Goal: Find specific page/section: Find specific page/section

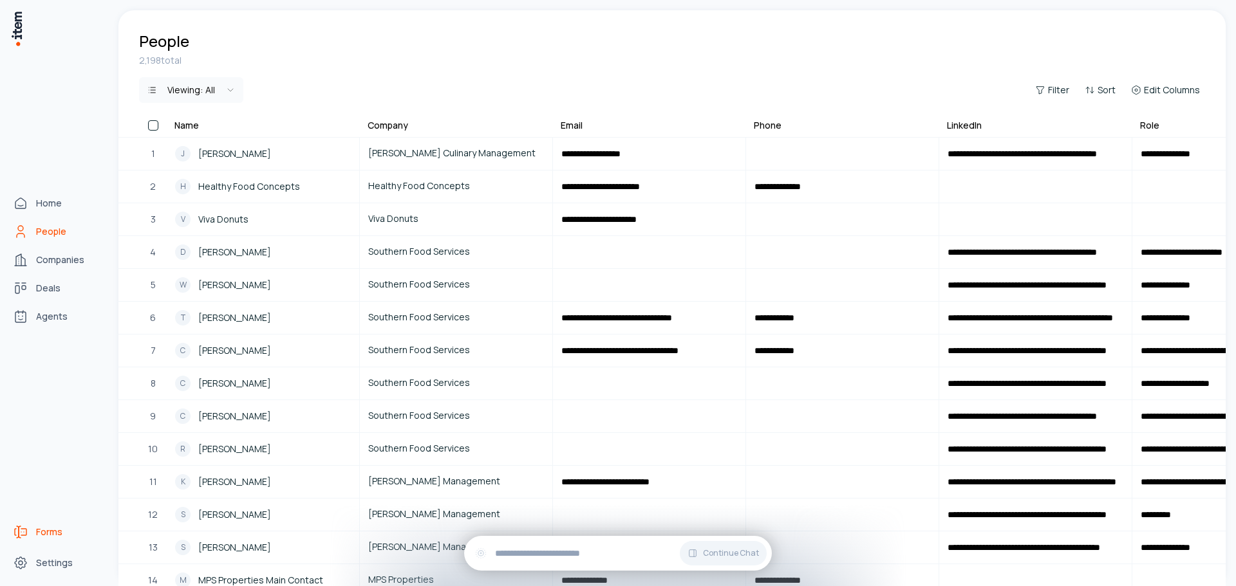
click at [46, 528] on span "Forms" at bounding box center [49, 532] width 26 height 13
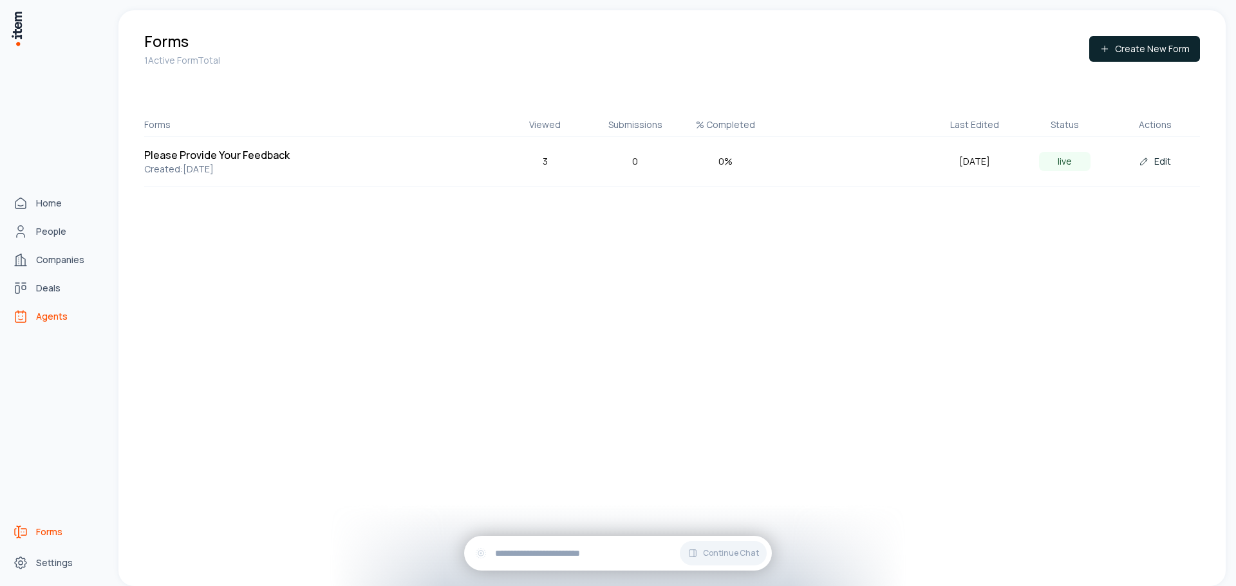
click at [45, 313] on span "Agents" at bounding box center [52, 316] width 32 height 13
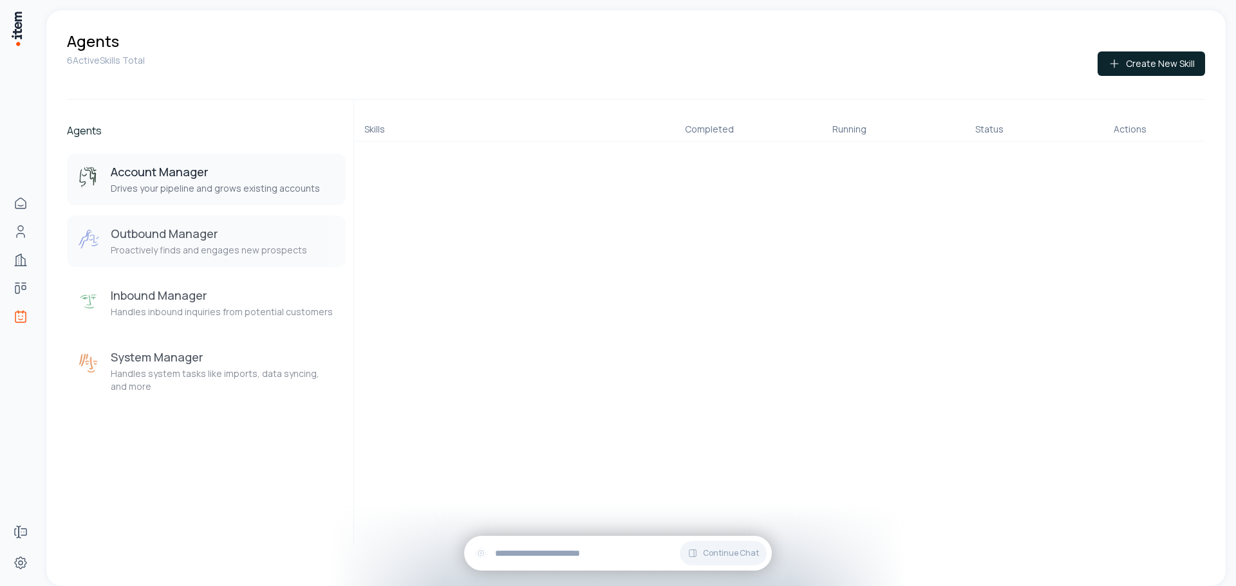
click at [221, 238] on h3 "Outbound Manager" at bounding box center [209, 233] width 196 height 15
